Goal: Information Seeking & Learning: Learn about a topic

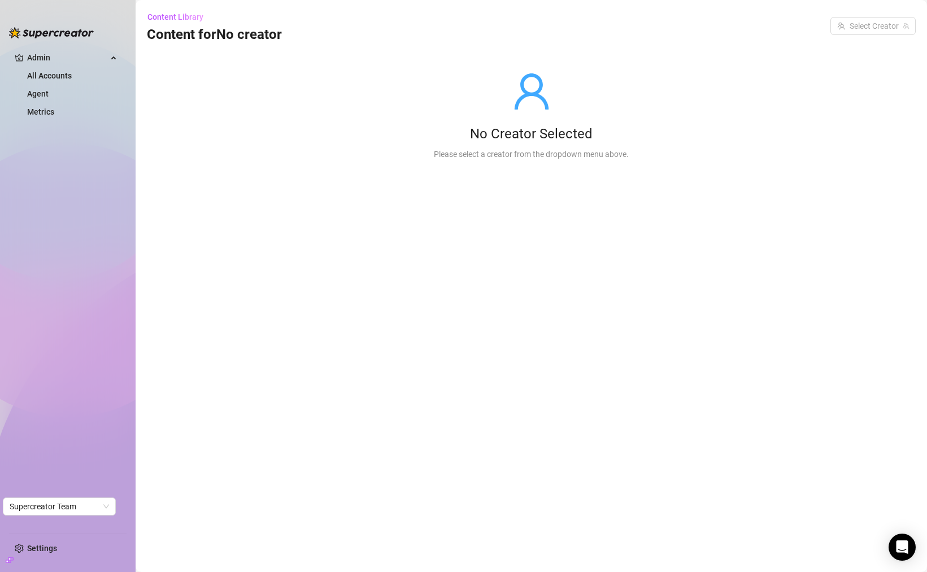
click at [1, 44] on aside "Admin All Accounts Agent Metrics Settings Supercreator Team" at bounding box center [68, 286] width 136 height 572
click at [64, 56] on span "Admin" at bounding box center [67, 58] width 80 height 18
click at [62, 78] on ul "Admin All Accounts Agent Metrics" at bounding box center [67, 286] width 117 height 485
click at [37, 46] on ul "Admin All Accounts Agent Metrics" at bounding box center [67, 286] width 117 height 485
click at [44, 59] on span "Admin" at bounding box center [67, 58] width 80 height 18
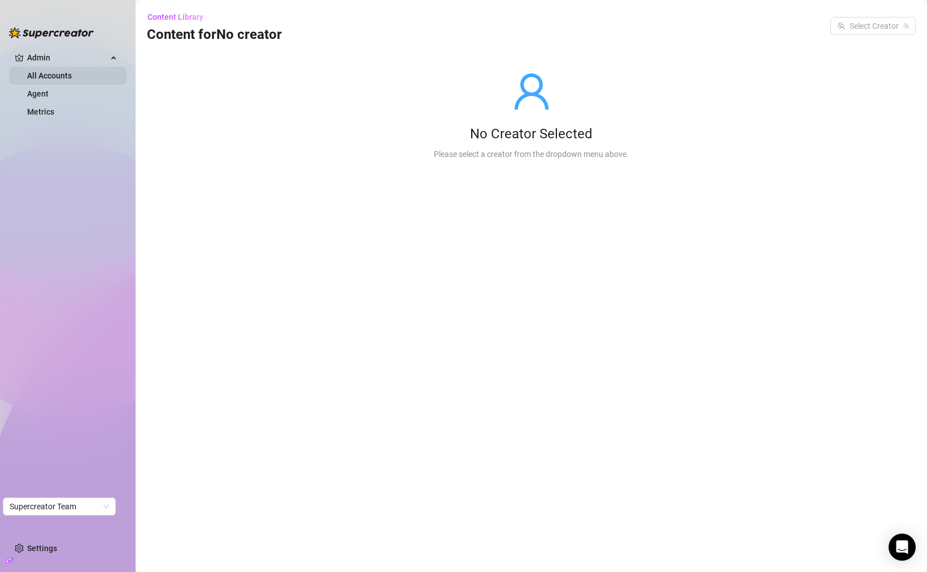
click at [64, 77] on link "All Accounts" at bounding box center [49, 75] width 45 height 9
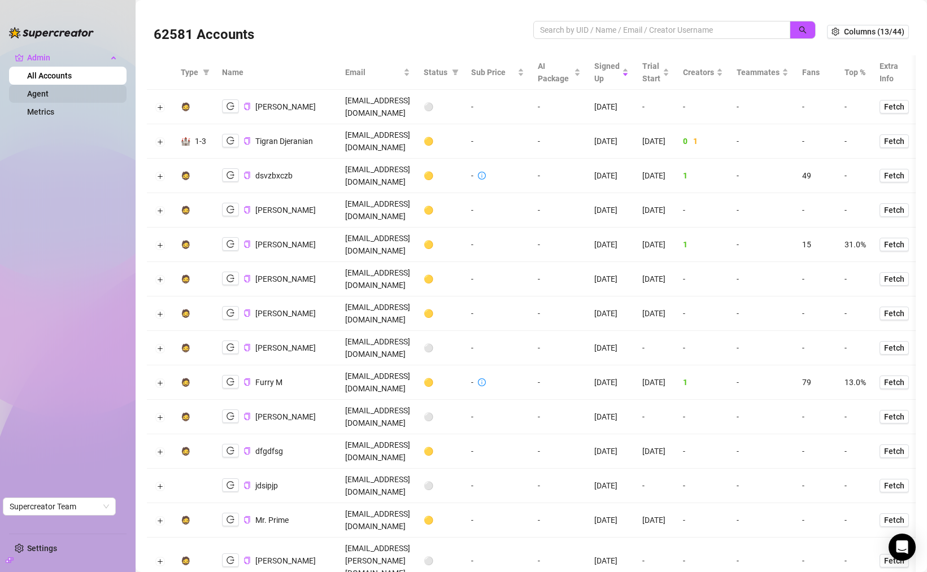
click at [49, 95] on link "Agent" at bounding box center [37, 93] width 21 height 9
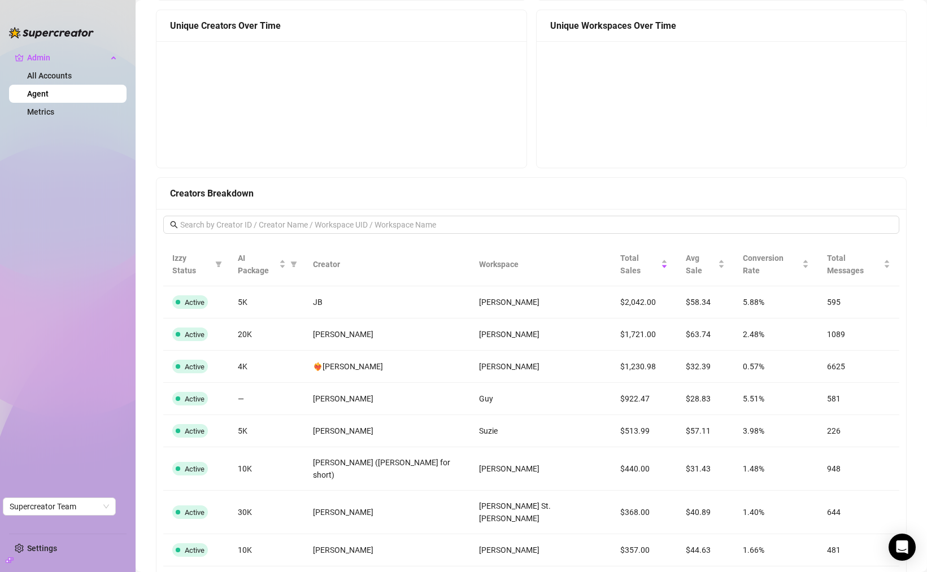
scroll to position [831, 0]
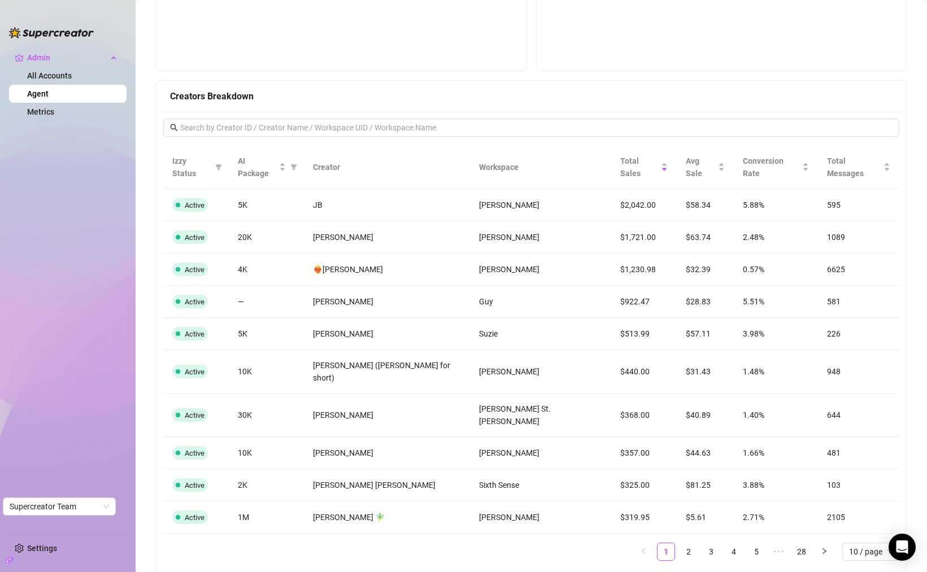
click at [611, 192] on td "$2,042.00" at bounding box center [644, 205] width 66 height 32
click at [611, 221] on td "$1,721.00" at bounding box center [644, 237] width 66 height 32
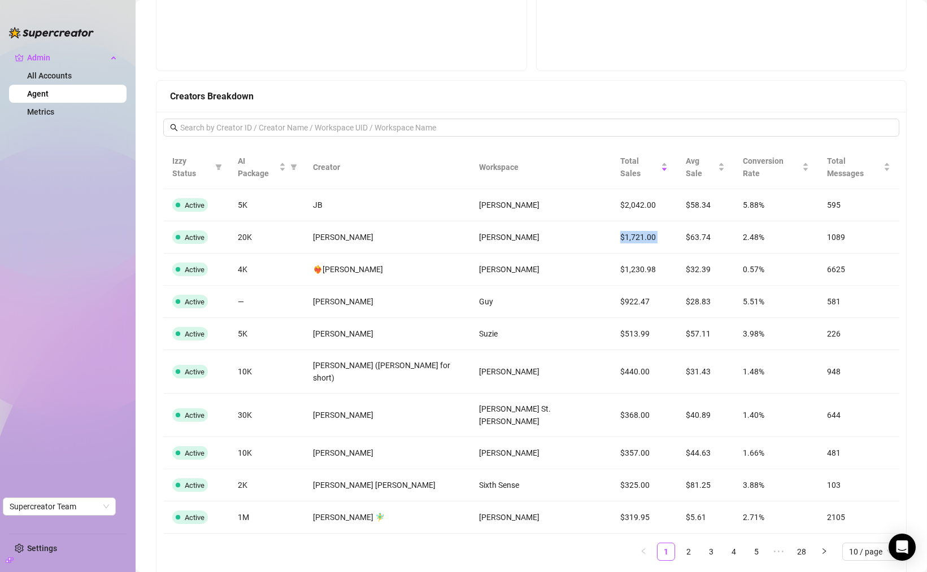
click at [611, 221] on td "$1,721.00" at bounding box center [644, 237] width 66 height 32
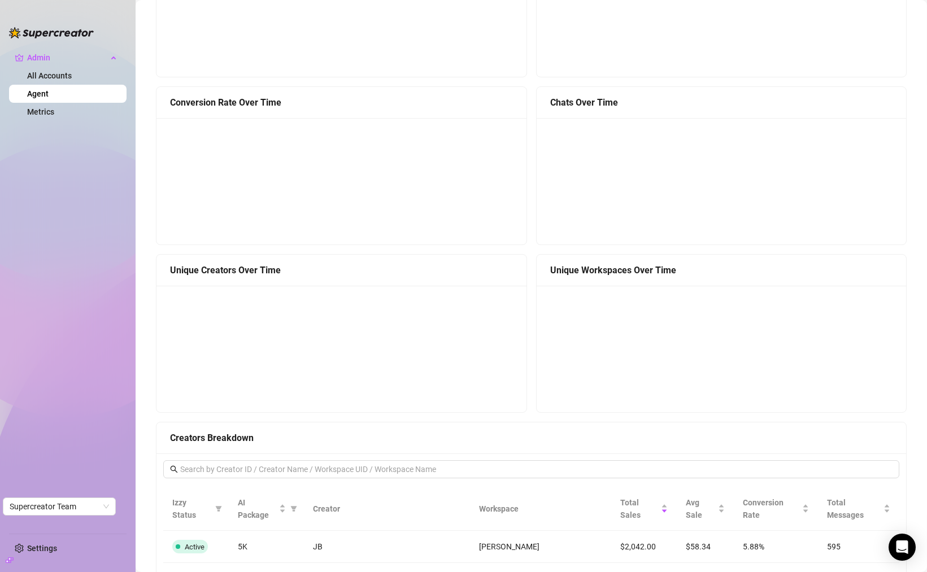
scroll to position [496, 0]
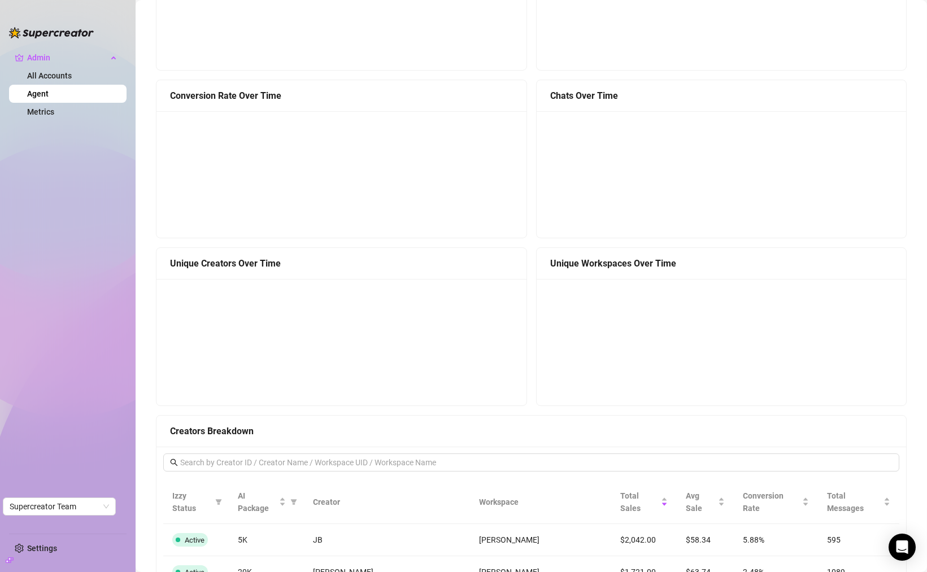
click at [570, 266] on div "Unique Workspaces Over Time" at bounding box center [721, 263] width 343 height 14
copy div "Unique Workspaces Over Time"
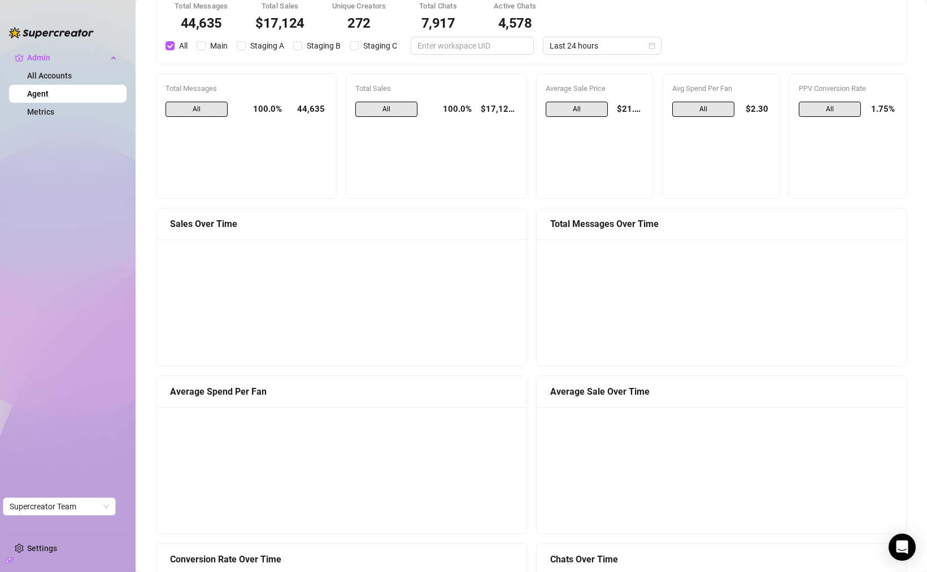
scroll to position [0, 0]
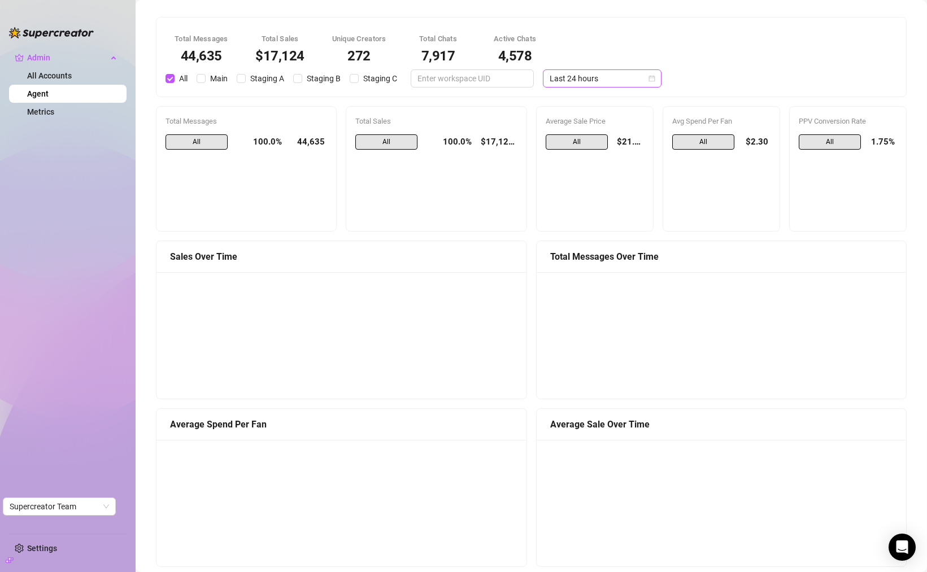
click at [631, 78] on span "Last 24 hours" at bounding box center [601, 78] width 105 height 17
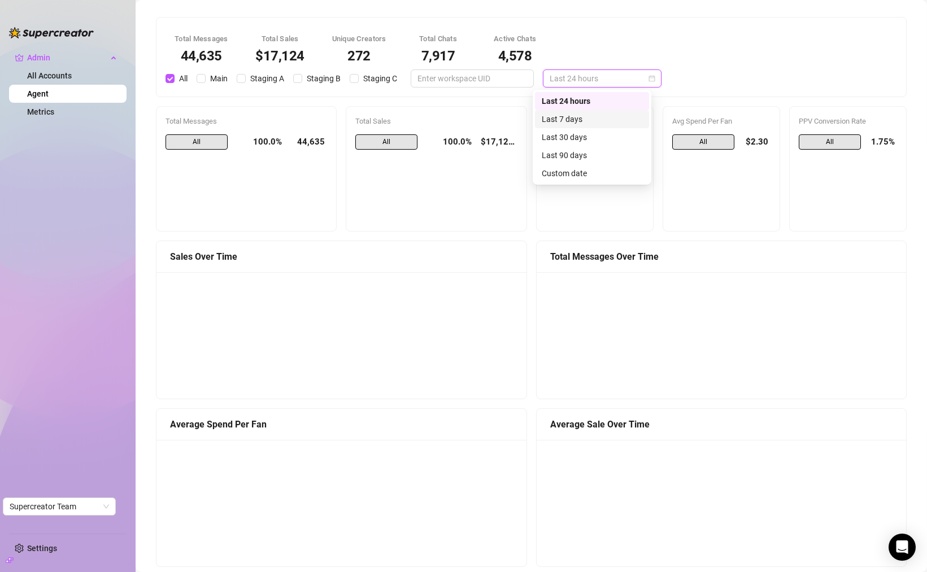
click at [610, 123] on div "Last 7 days" at bounding box center [592, 119] width 101 height 12
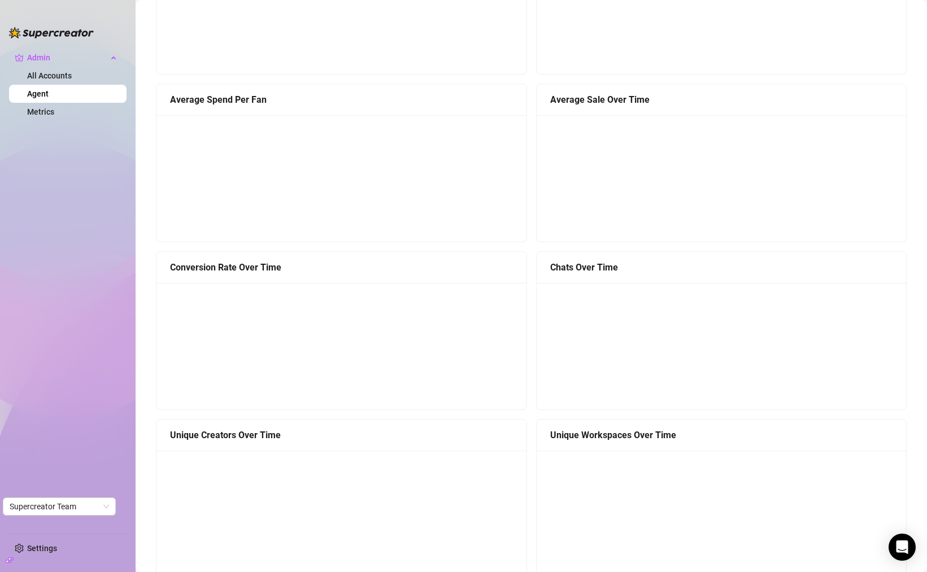
scroll to position [290, 0]
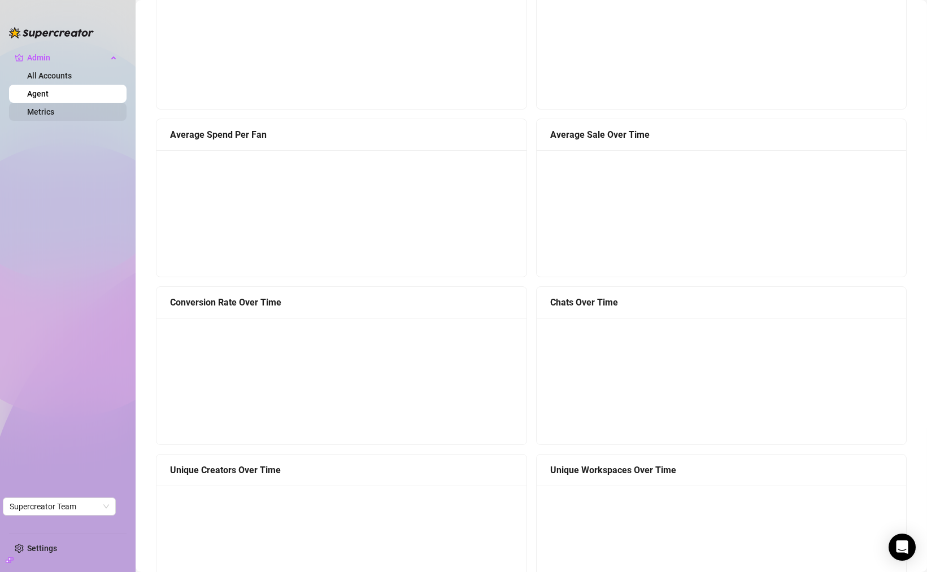
click at [50, 110] on link "Metrics" at bounding box center [40, 111] width 27 height 9
click at [38, 111] on link "Metrics" at bounding box center [40, 111] width 27 height 9
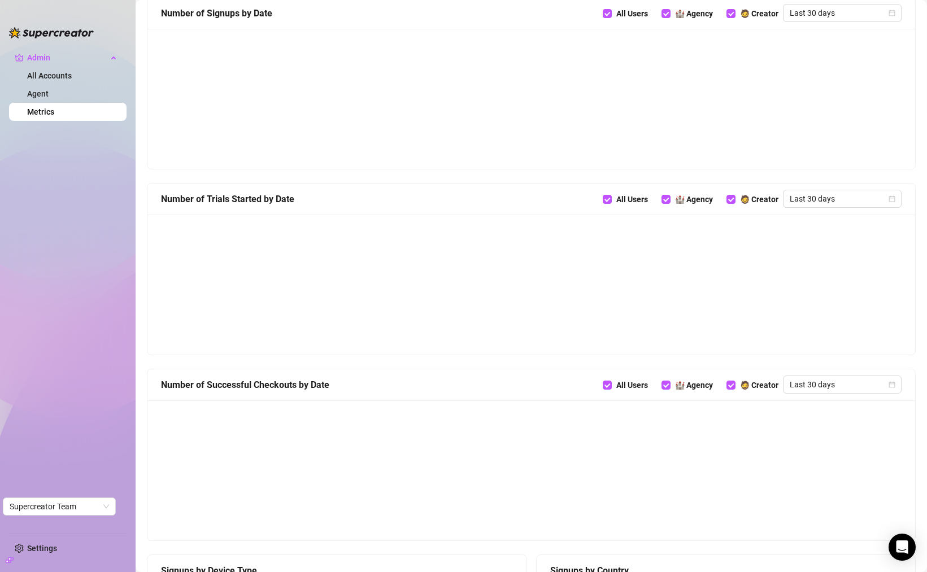
scroll to position [460, 0]
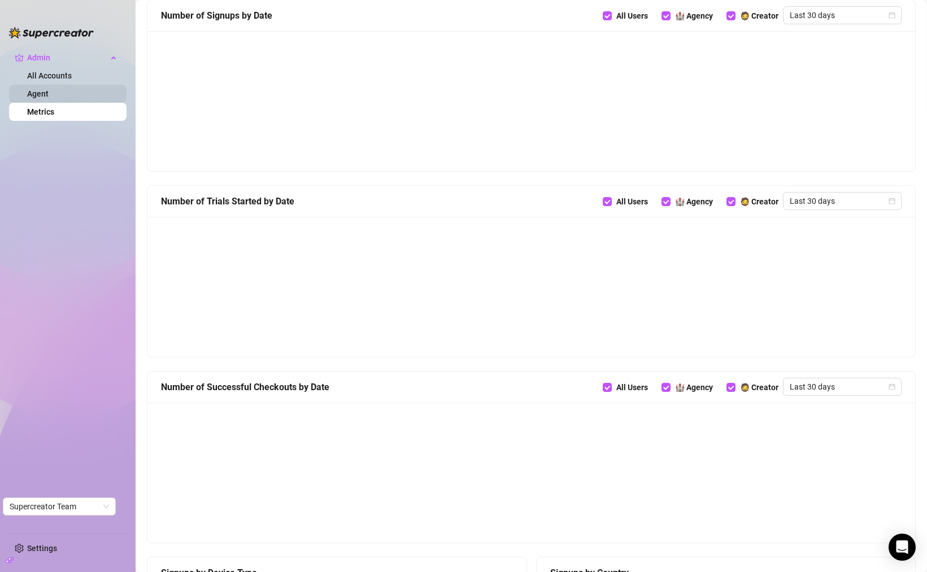
click at [49, 90] on link "Agent" at bounding box center [37, 93] width 21 height 9
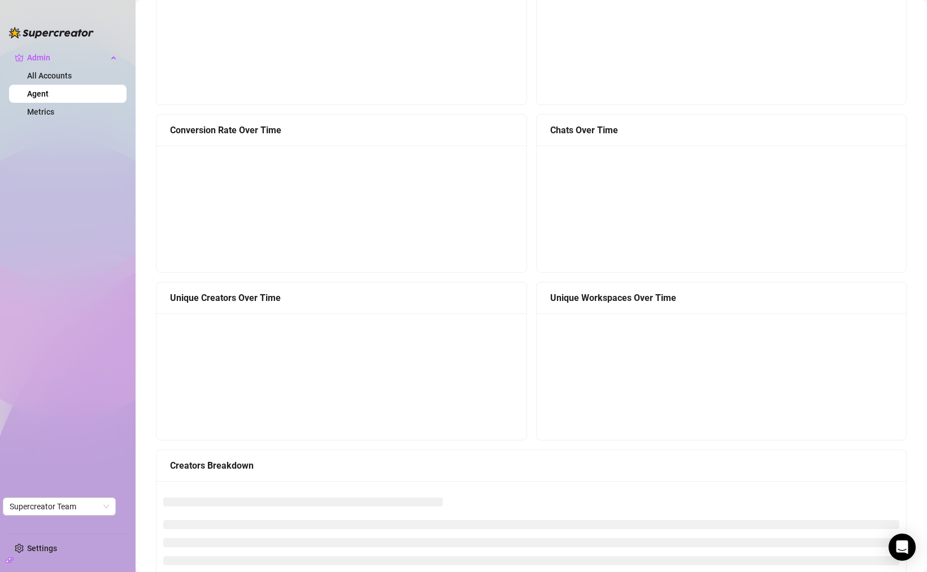
click at [231, 465] on div "Creators Breakdown" at bounding box center [531, 466] width 722 height 14
copy div "Creators Breakdown"
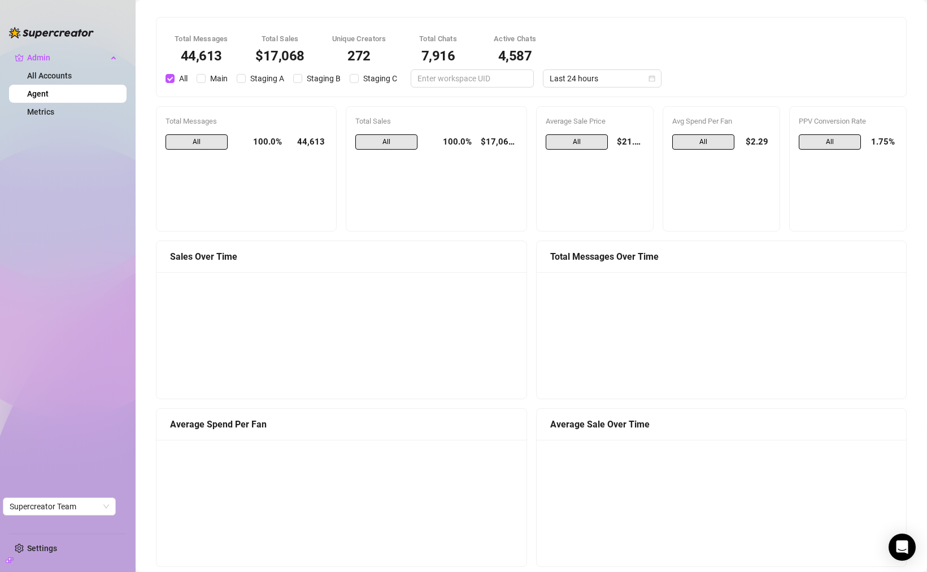
click at [704, 139] on span "All" at bounding box center [703, 142] width 62 height 16
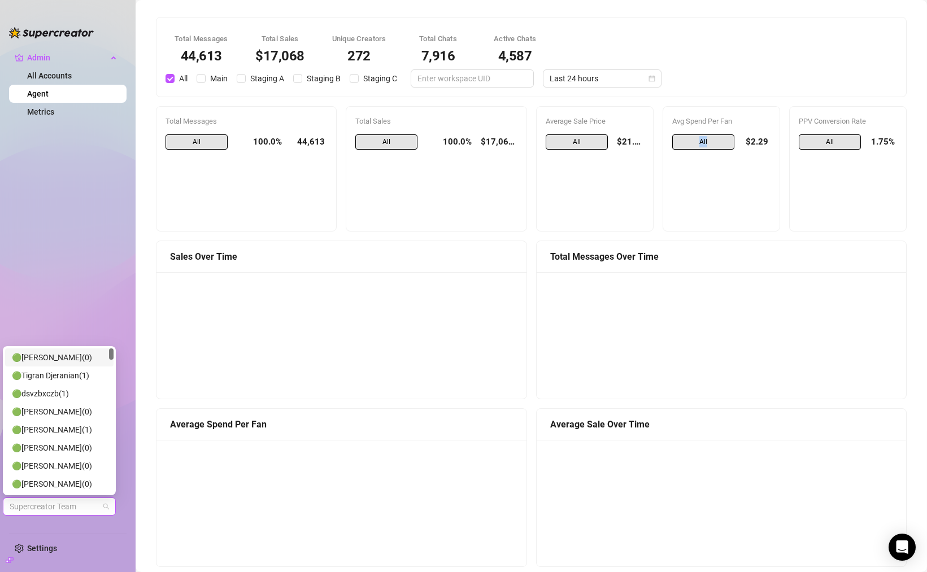
click at [93, 511] on span "Supercreator Team" at bounding box center [59, 506] width 99 height 17
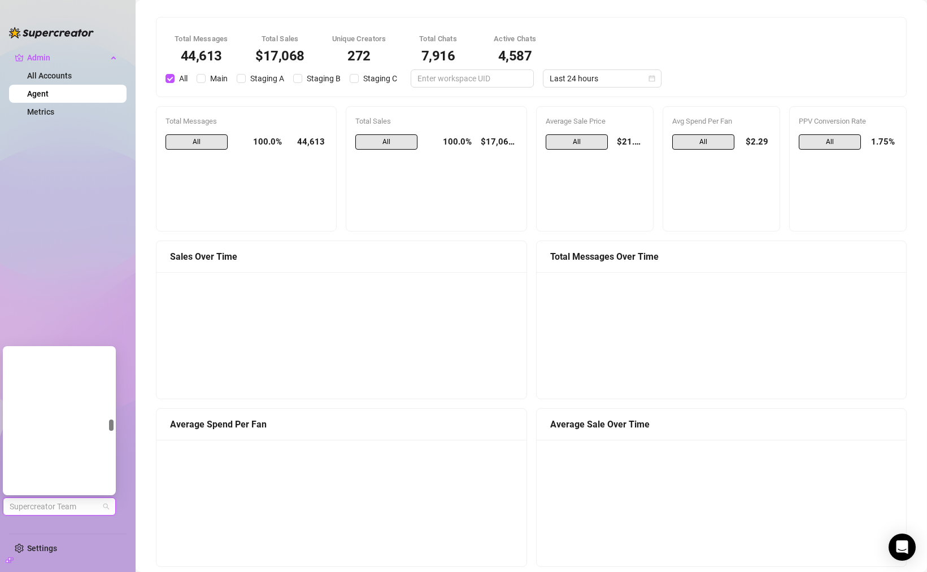
scroll to position [504233, 0]
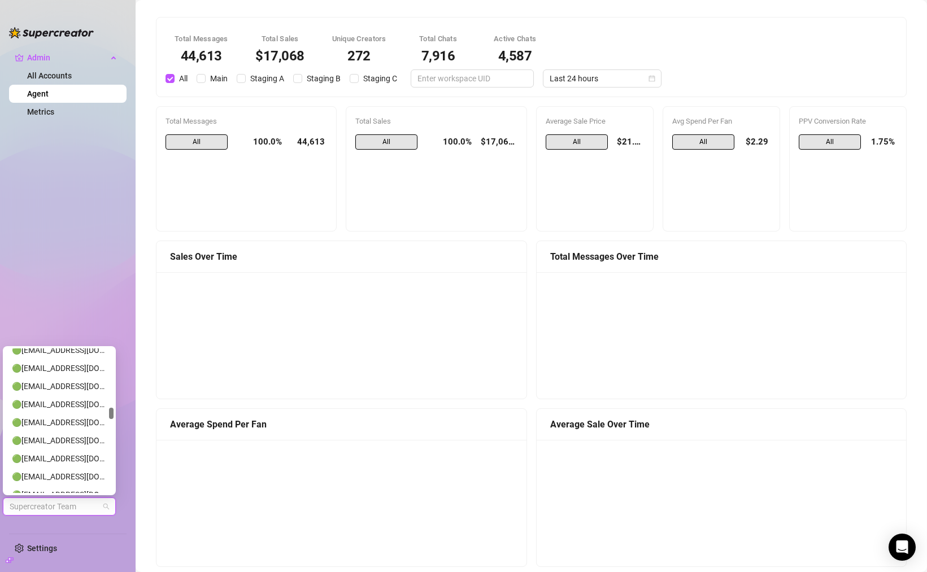
drag, startPoint x: 111, startPoint y: 354, endPoint x: 127, endPoint y: 413, distance: 61.5
click at [127, 413] on body "Admin All Accounts Agent Metrics Settings Supercreator Team Total Messages 44,6…" at bounding box center [463, 286] width 927 height 572
click at [102, 383] on div "🟢 [EMAIL_ADDRESS][DOMAIN_NAME] ( 0 )" at bounding box center [59, 386] width 95 height 12
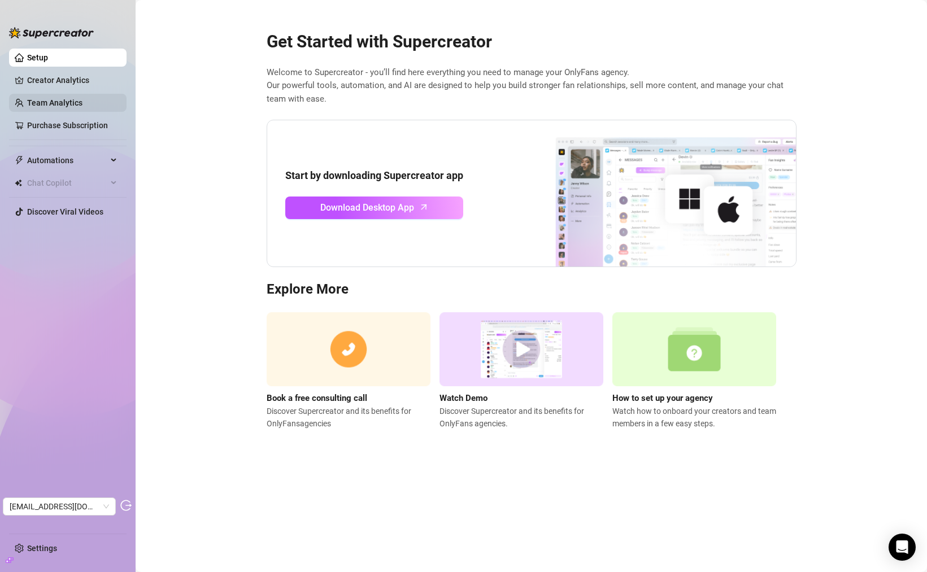
click at [73, 80] on link "Creator Analytics" at bounding box center [72, 80] width 90 height 18
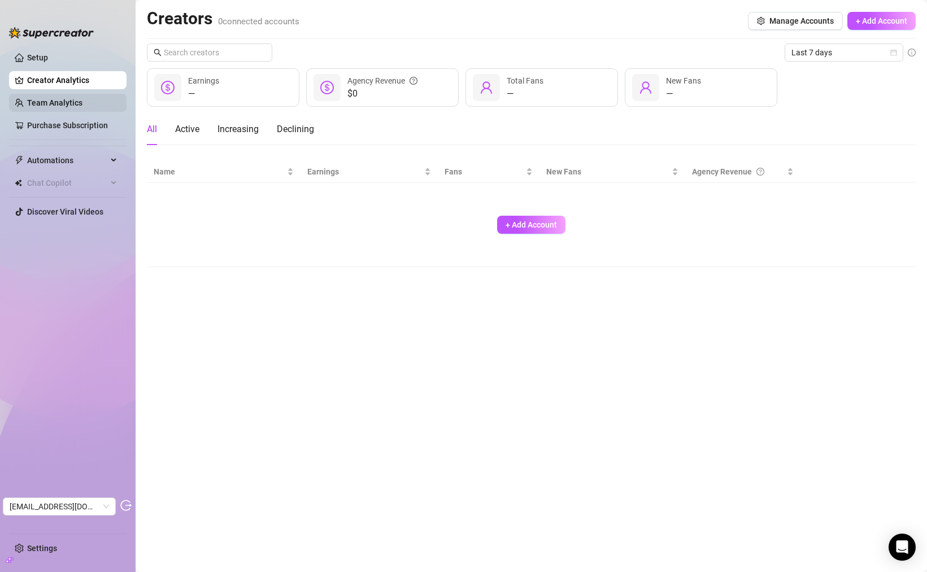
click at [79, 106] on link "Team Analytics" at bounding box center [54, 102] width 55 height 9
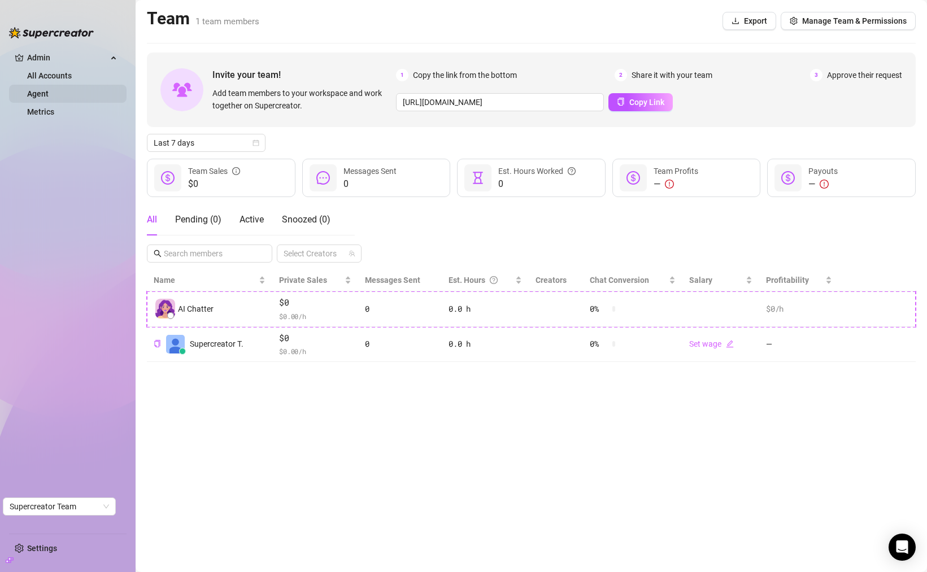
click at [45, 94] on link "Agent" at bounding box center [37, 93] width 21 height 9
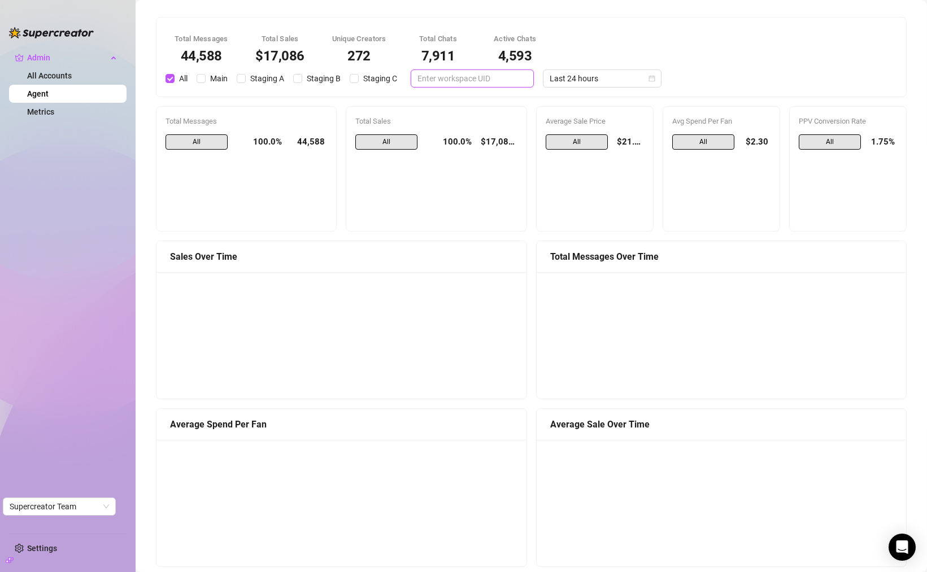
click at [489, 77] on input "text" at bounding box center [467, 78] width 101 height 12
